Goal: Task Accomplishment & Management: Use online tool/utility

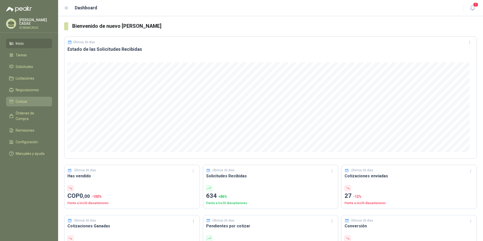
click at [21, 102] on span "Cotizar" at bounding box center [22, 102] width 12 height 6
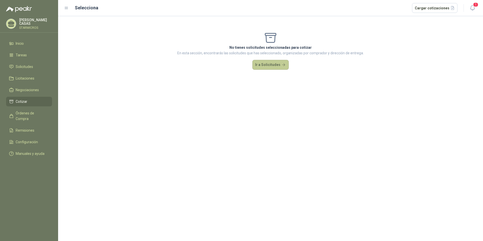
click at [286, 61] on button "Ir a Solicitudes" at bounding box center [270, 65] width 36 height 10
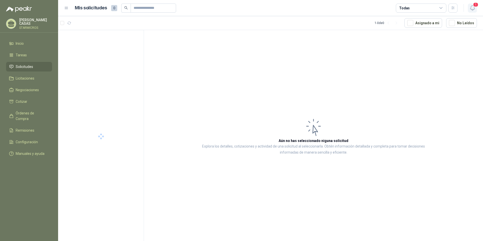
click at [477, 6] on span "1" at bounding box center [476, 4] width 6 height 5
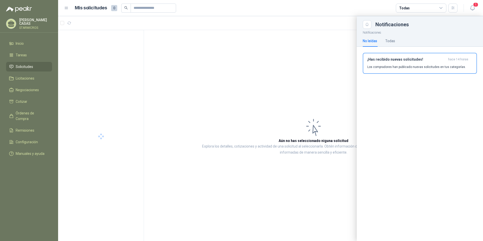
click at [414, 64] on div "¡Has recibido nuevas solicitudes! hace 14 horas Los compradores han publicado n…" at bounding box center [419, 63] width 105 height 12
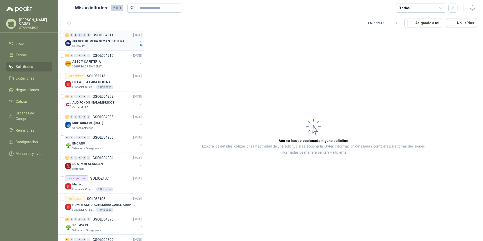
click at [116, 45] on div "Caracol TV" at bounding box center [104, 46] width 65 height 4
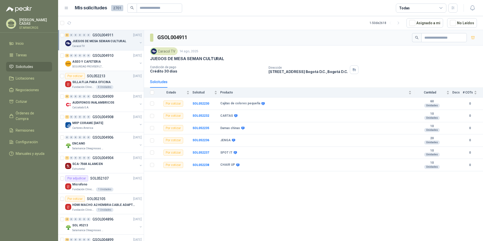
click at [90, 84] on p "SILLA FIJA PARA OFICINA" at bounding box center [91, 82] width 38 height 5
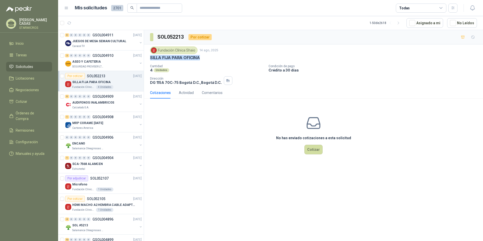
drag, startPoint x: 149, startPoint y: 57, endPoint x: 199, endPoint y: 57, distance: 50.5
click at [199, 57] on div "Fundación Clínica Shaio 14 ago, 2025 SILLA FIJA PARA OFICINA Cantidad 4 Unidade…" at bounding box center [313, 65] width 339 height 42
copy p "SILLA FIJA PARA OFICINA"
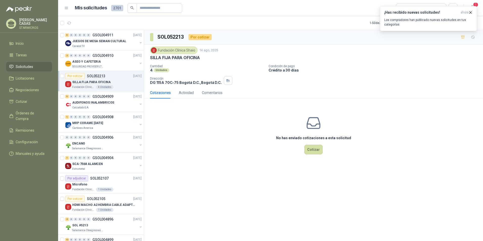
click at [224, 173] on div "SOL052213 Por cotizar Fundación Clínica Shaio 14 ago, 2025 SILLA FIJA PARA OFIC…" at bounding box center [313, 136] width 339 height 213
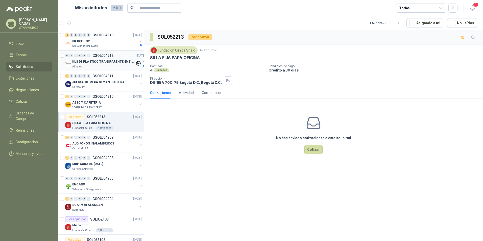
click at [104, 63] on p "KLS DE PLASTICO TRANSPARENTE 4MT CAL 4 Y CINTA TRA" at bounding box center [103, 61] width 63 height 5
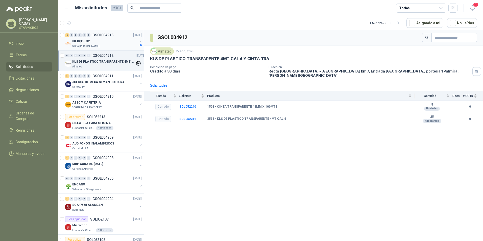
click at [92, 42] on div "80-RQP-532" at bounding box center [104, 41] width 65 height 6
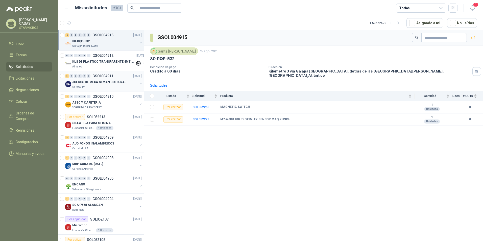
click at [94, 81] on p "JUEGOS DE MESA SEMAN CULTURAL" at bounding box center [99, 82] width 54 height 5
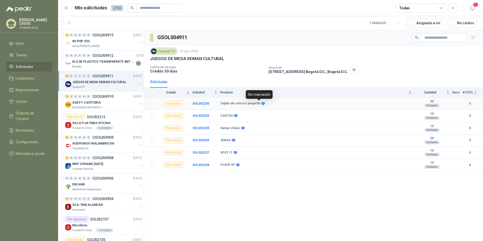
click at [261, 103] on icon at bounding box center [262, 103] width 3 height 3
drag, startPoint x: 219, startPoint y: 103, endPoint x: 258, endPoint y: 102, distance: 39.4
click at [258, 102] on tr "Por cotizar SOL052230 Cajitas de colores pequeña 60 Unidades 0" at bounding box center [313, 103] width 339 height 12
copy tr "Cajitas de colores pequeña"
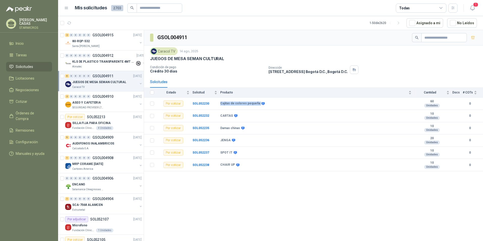
copy tr "Cajitas de colores pequeña"
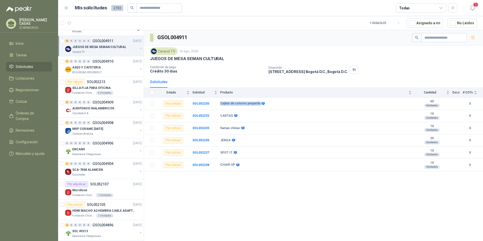
scroll to position [25, 0]
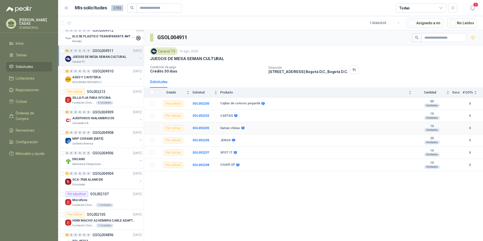
click at [230, 128] on b "Damas chinas" at bounding box center [230, 128] width 20 height 4
click at [229, 129] on b "Damas chinas" at bounding box center [230, 128] width 20 height 4
copy div "Damas chinas"
click at [365, 217] on div "GSOL004911 Caracol TV 14 ago, 2025 JUEGOS DE MESA SEMAN CULTURAL Condición de p…" at bounding box center [313, 136] width 339 height 213
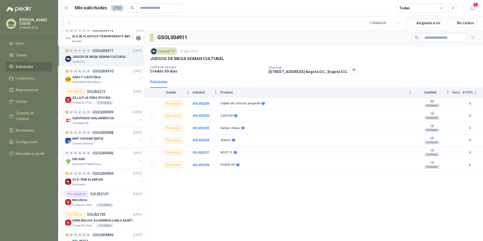
click at [238, 199] on div "GSOL004911 Caracol TV 14 ago, 2025 JUEGOS DE MESA SEMAN CULTURAL Condición de p…" at bounding box center [313, 136] width 339 height 213
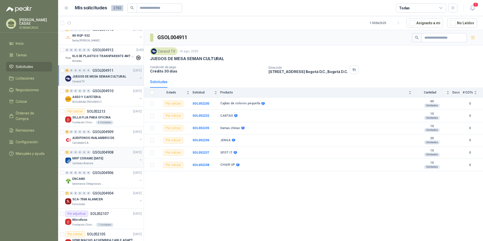
scroll to position [0, 0]
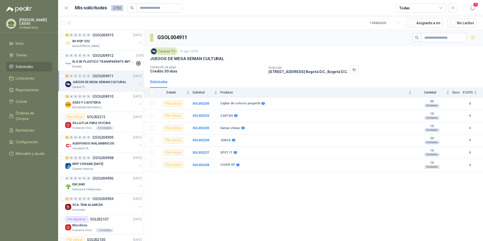
click at [477, 7] on header "Mis solicitudes 2703 Todas 1" at bounding box center [270, 8] width 425 height 16
click at [472, 7] on icon "button" at bounding box center [472, 8] width 6 height 6
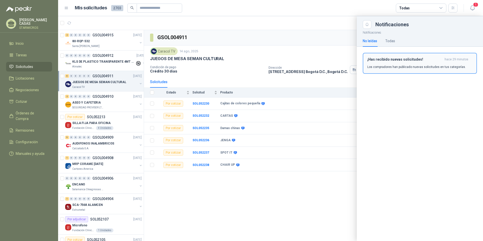
click at [406, 64] on div "¡Has recibido nuevas solicitudes! hace 29 minutos Los compradores han publicado…" at bounding box center [419, 63] width 105 height 12
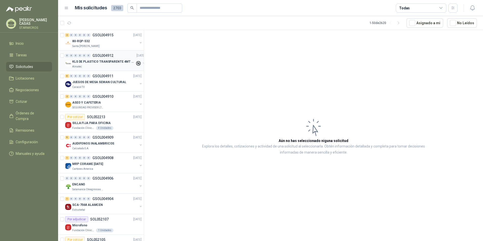
click at [101, 60] on p "KLS DE PLASTICO TRANSPARENTE 4MT CAL 4 Y CINTA TRA" at bounding box center [103, 61] width 63 height 5
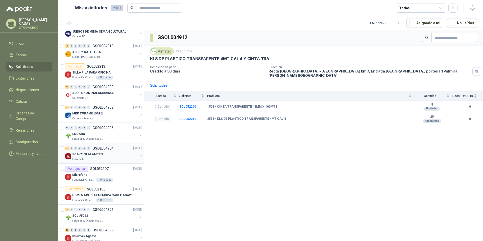
scroll to position [76, 0]
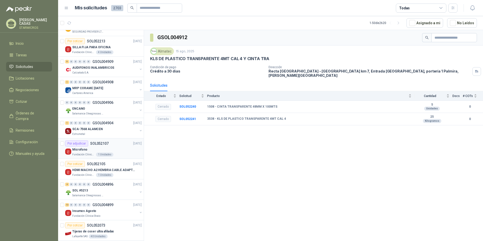
click at [107, 145] on p "SOL052107" at bounding box center [99, 144] width 18 height 4
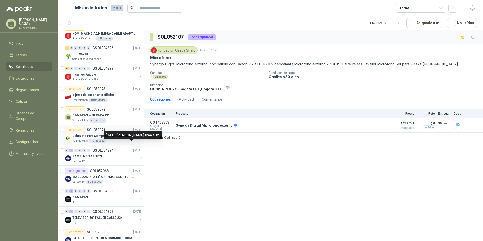
scroll to position [278, 0]
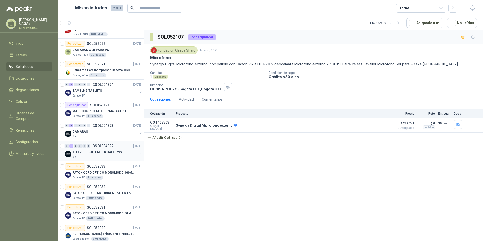
click at [98, 149] on div "0 1 0 0 0 0 GSOL004892 [DATE]" at bounding box center [104, 146] width 78 height 6
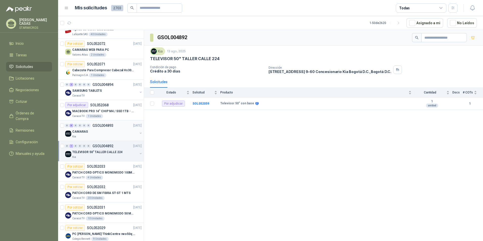
click at [121, 132] on div "CAMARAS" at bounding box center [104, 132] width 65 height 6
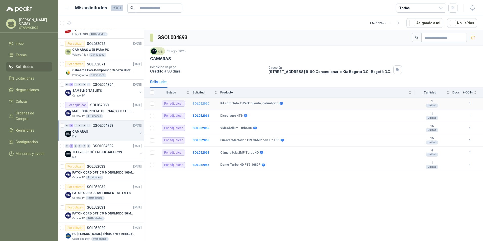
click at [204, 103] on b "SOL052060" at bounding box center [200, 104] width 17 height 4
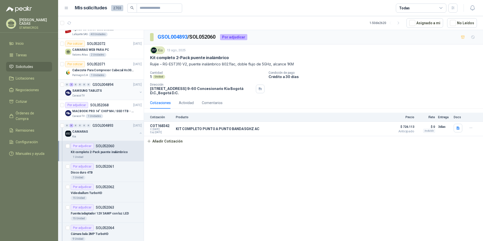
click at [101, 93] on div "SAMSUNG TABLETS" at bounding box center [104, 91] width 65 height 6
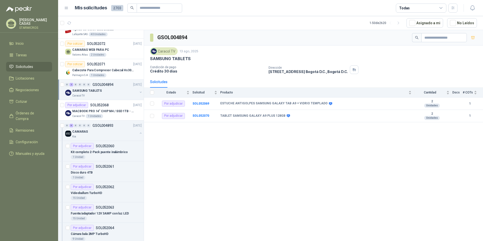
scroll to position [253, 0]
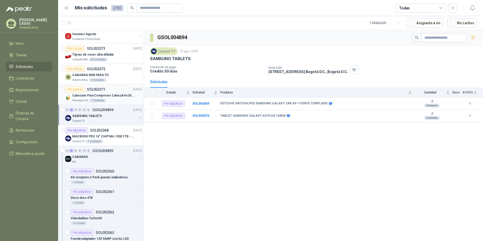
click at [121, 99] on div "Palmagro S.A 1 Unidades" at bounding box center [106, 101] width 69 height 4
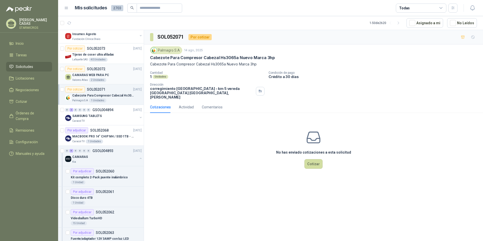
click at [115, 77] on div "CAMARAS WEB PARA PC" at bounding box center [106, 75] width 69 height 6
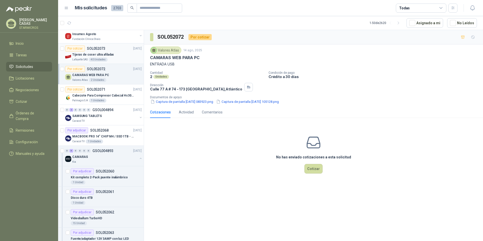
click at [112, 58] on div "Lafayette SAS 40 Unidades" at bounding box center [106, 60] width 69 height 4
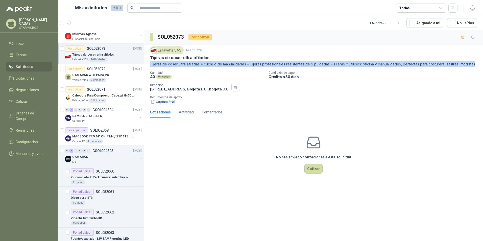
drag, startPoint x: 150, startPoint y: 63, endPoint x: 484, endPoint y: 66, distance: 333.7
click at [483, 66] on html "[PERSON_NAME] STARMICROS Inicio Tareas Solicitudes Licitaciones Negociaciones C…" at bounding box center [241, 120] width 483 height 241
copy p "Tijeras de coser ultra afiladas + cuchillo de manualidades – Tijeras profesiona…"
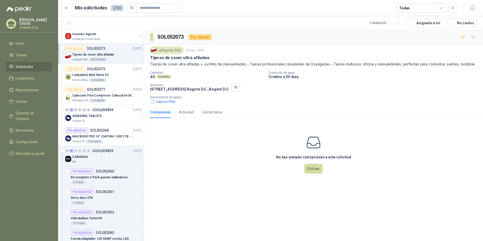
click at [225, 75] on div "Cantidad 40 Unidades" at bounding box center [207, 75] width 114 height 8
click at [156, 65] on p "Tijeras de coser ultra afiladas + cuchillo de manualidades – Tijeras profesiona…" at bounding box center [313, 64] width 327 height 6
drag, startPoint x: 148, startPoint y: 63, endPoint x: 152, endPoint y: 63, distance: 4.6
click at [152, 63] on div "Lafayette SAS [DATE] Tijeras [PERSON_NAME] ultra afiladas Tijeras [PERSON_NAME]…" at bounding box center [313, 75] width 339 height 62
click at [170, 101] on button "Captura.PNG" at bounding box center [163, 101] width 26 height 5
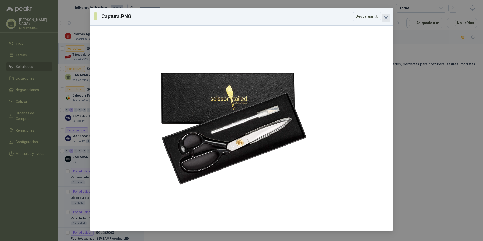
click at [382, 18] on span "Close" at bounding box center [386, 18] width 8 height 4
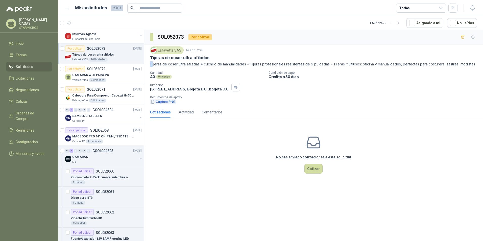
click at [166, 103] on button "Captura.PNG" at bounding box center [163, 101] width 26 height 5
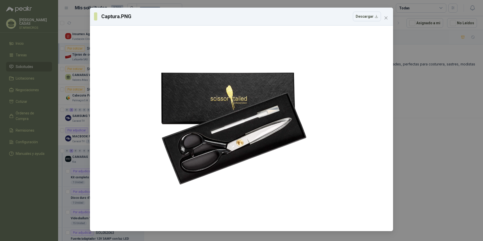
click at [403, 16] on div "Captura.PNG Descargar" at bounding box center [241, 120] width 483 height 241
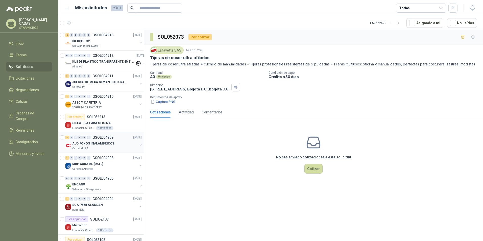
click at [107, 146] on p "AUDIFONOS INALAMBRICOS" at bounding box center [93, 143] width 42 height 5
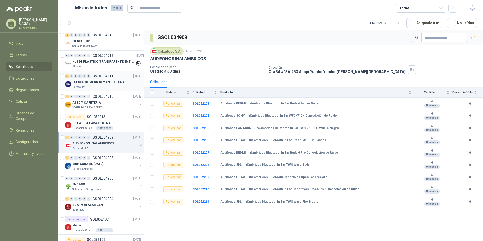
click at [100, 83] on p "JUEGOS DE MESA SEMAN CULTURAL" at bounding box center [99, 82] width 54 height 5
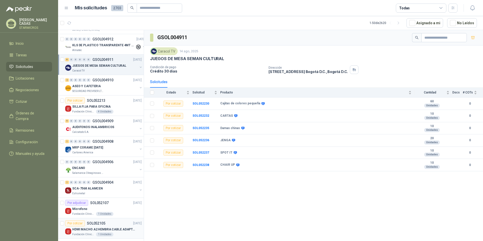
scroll to position [25, 0]
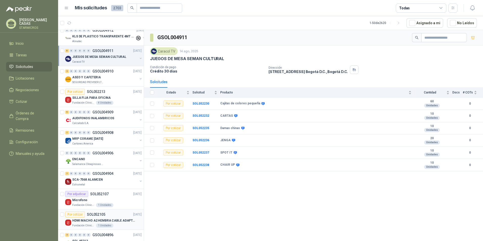
click at [103, 222] on p "HDMI MACHO A2 HEMBRA CABLE ADAPTADOR CONVERTIDOR FOR MONIT" at bounding box center [103, 220] width 63 height 5
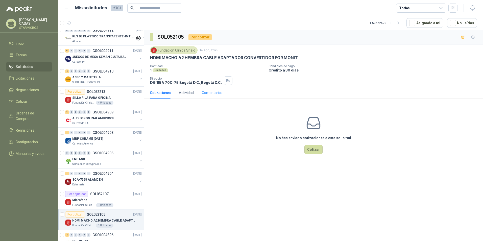
click at [212, 89] on div "Comentarios" at bounding box center [212, 93] width 21 height 12
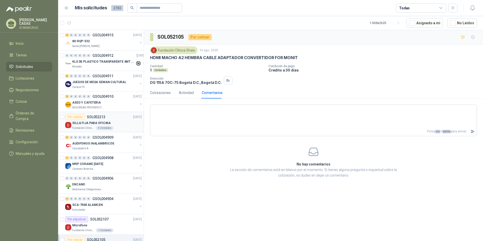
click at [92, 119] on div "Por cotizar SOL052213" at bounding box center [85, 117] width 40 height 6
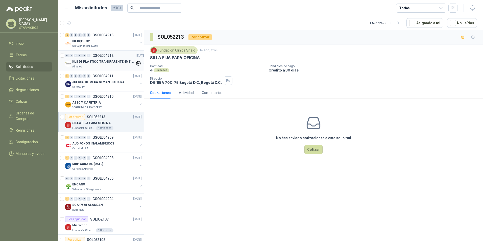
click at [100, 62] on p "KLS DE PLASTICO TRANSPARENTE 4MT CAL 4 Y CINTA TRA" at bounding box center [103, 61] width 63 height 5
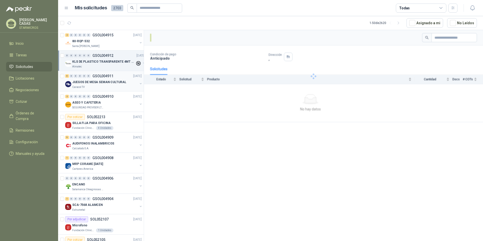
click at [103, 87] on div "Caracol TV" at bounding box center [104, 87] width 65 height 4
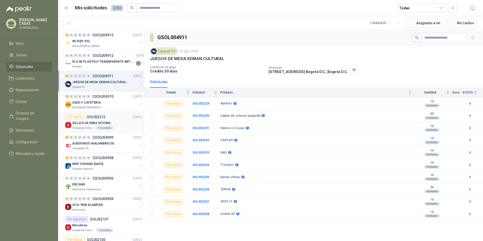
click at [114, 119] on div "Por cotizar SOL052213 14/08/25" at bounding box center [103, 117] width 77 height 6
